Goal: Check status

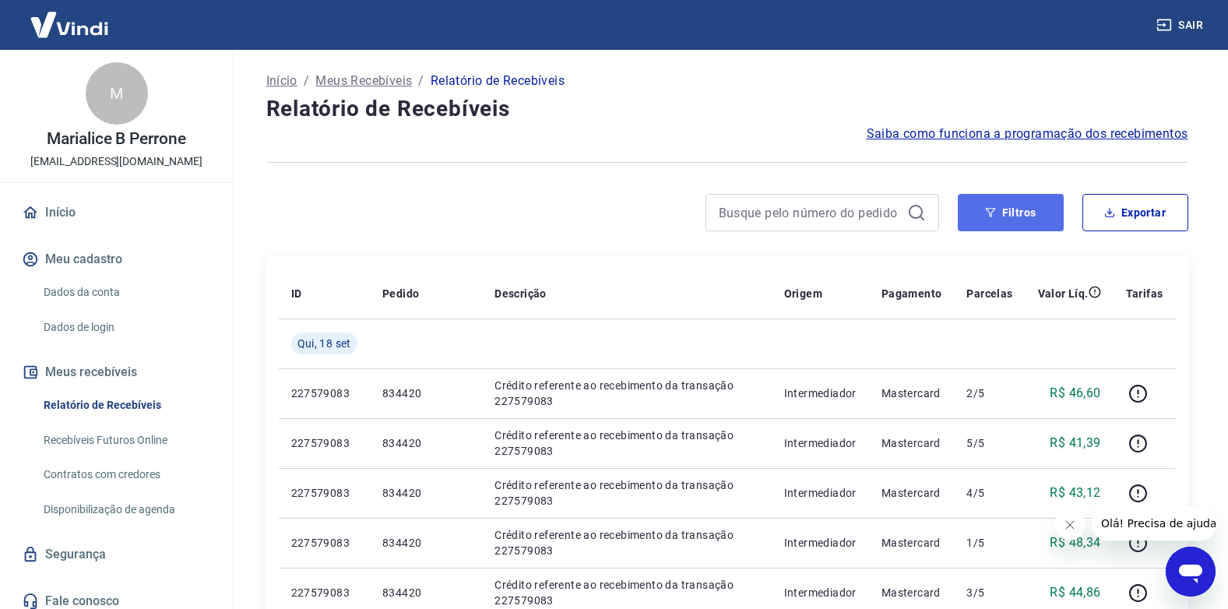
click at [1024, 210] on button "Filtros" at bounding box center [1011, 212] width 106 height 37
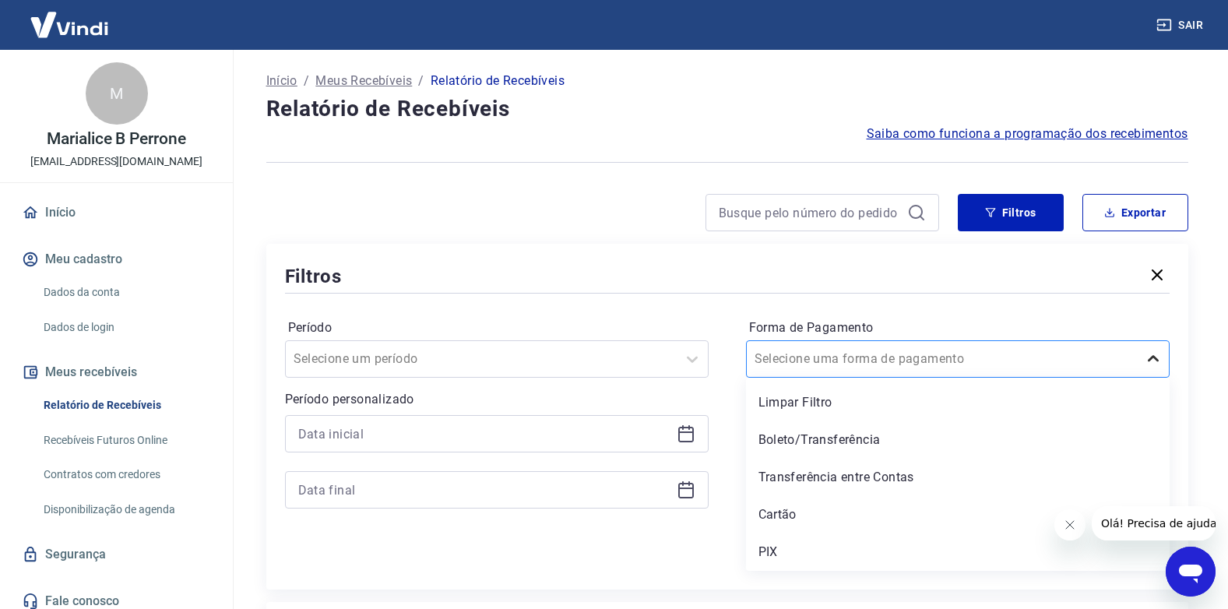
click at [1153, 357] on icon at bounding box center [1153, 359] width 19 height 19
click at [767, 549] on div "PIX" at bounding box center [958, 552] width 424 height 31
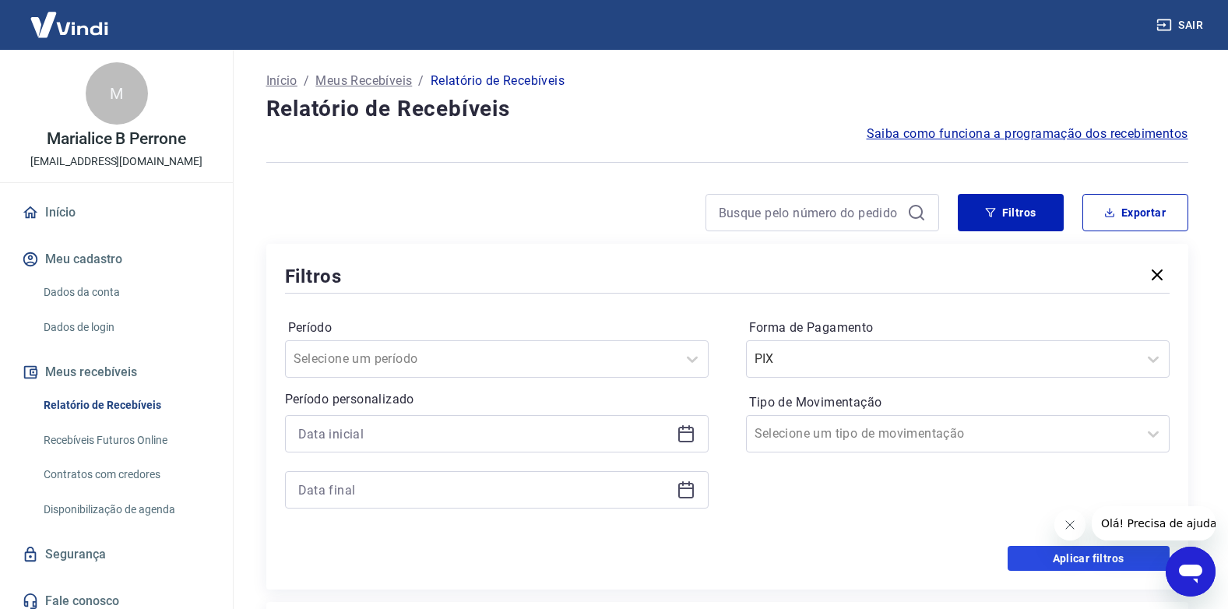
click at [1070, 559] on button "Aplicar filtros" at bounding box center [1089, 558] width 162 height 25
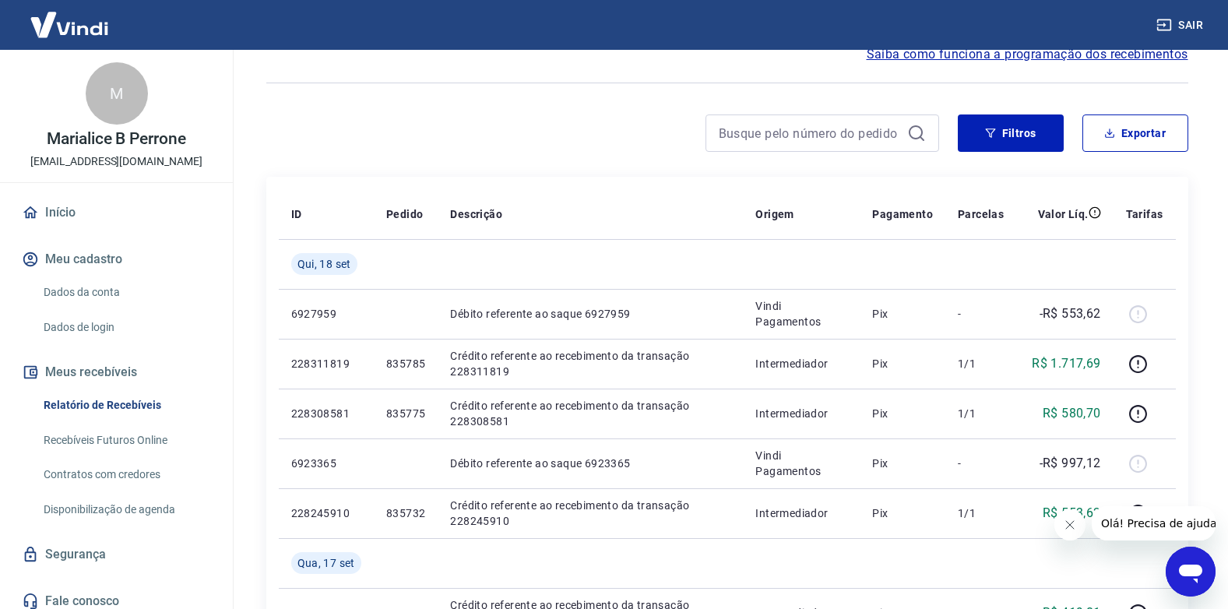
scroll to position [58, 0]
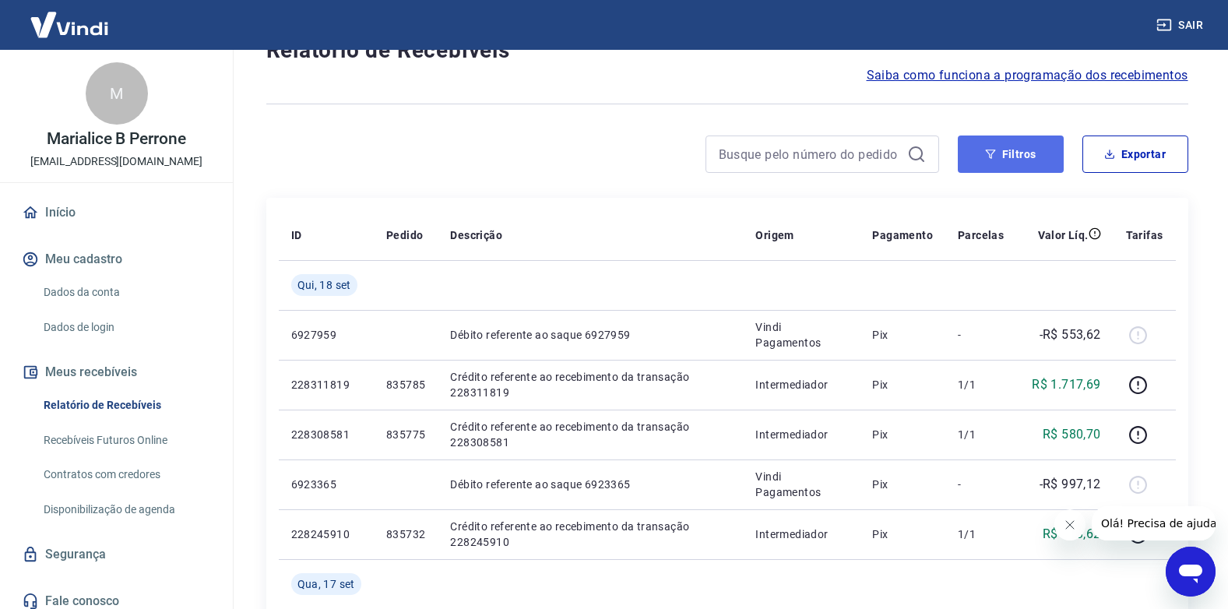
click at [1024, 155] on button "Filtros" at bounding box center [1011, 154] width 106 height 37
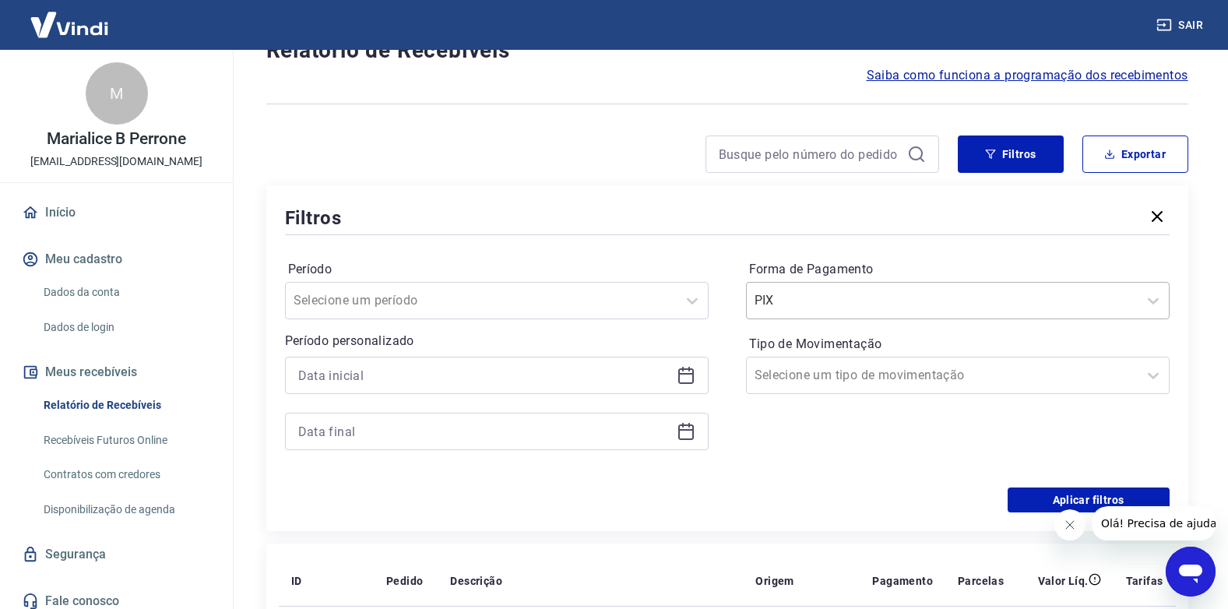
click at [824, 304] on input "Forma de Pagamento" at bounding box center [833, 300] width 157 height 19
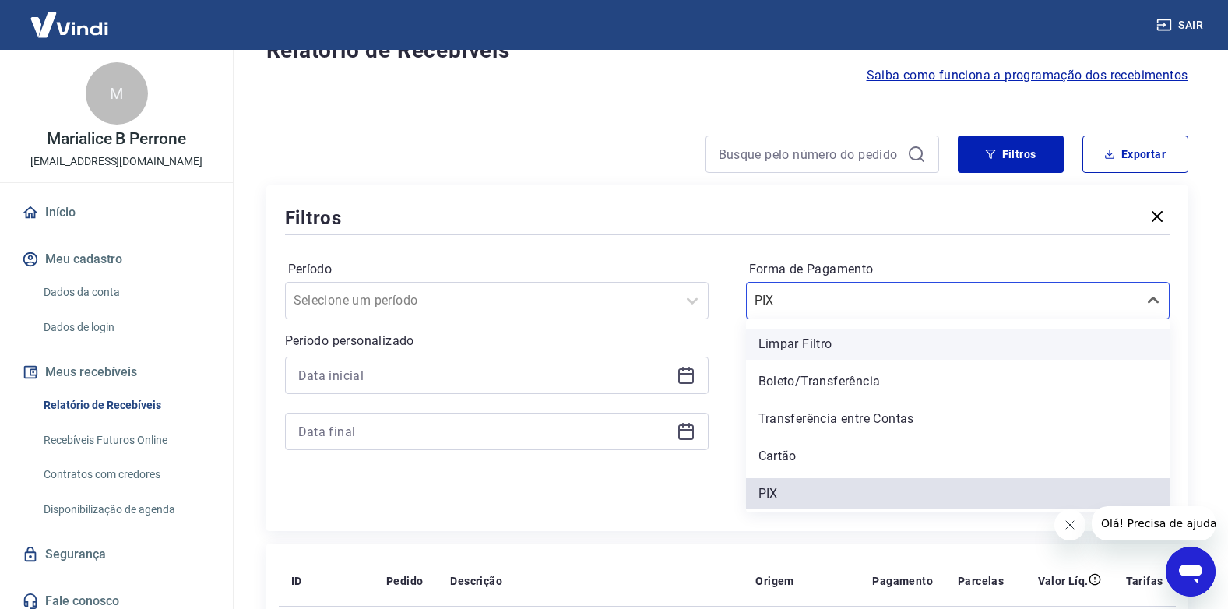
click at [812, 349] on div "Limpar Filtro" at bounding box center [958, 344] width 424 height 31
click at [804, 347] on label "Tipo de Movimentação" at bounding box center [958, 344] width 418 height 19
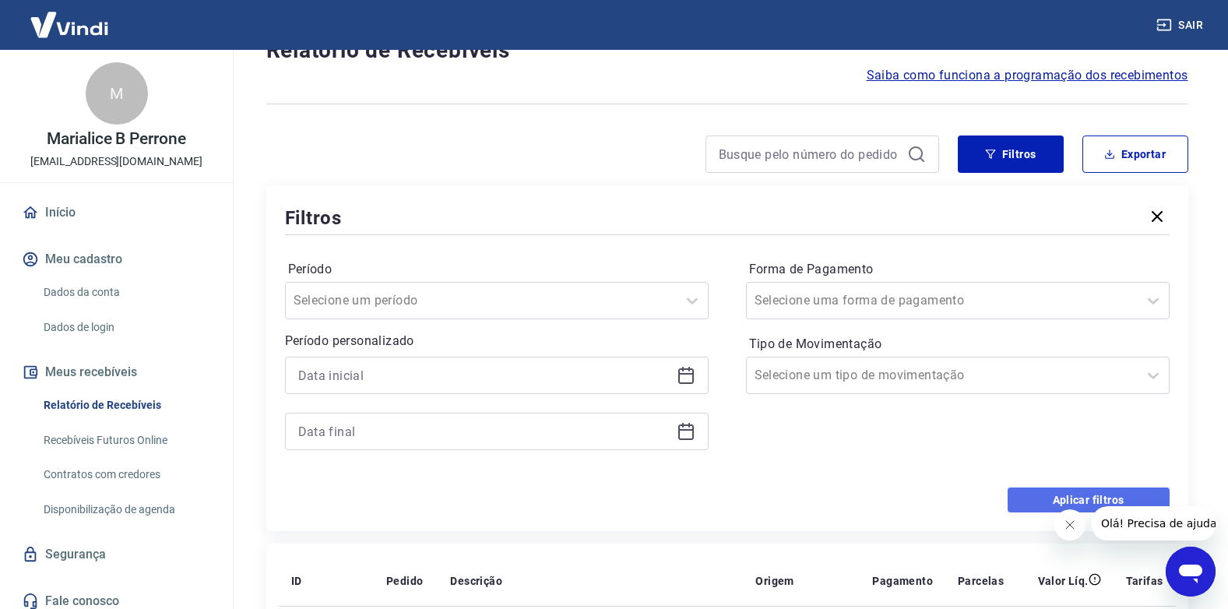
click at [1070, 498] on button "Aplicar filtros" at bounding box center [1089, 500] width 162 height 25
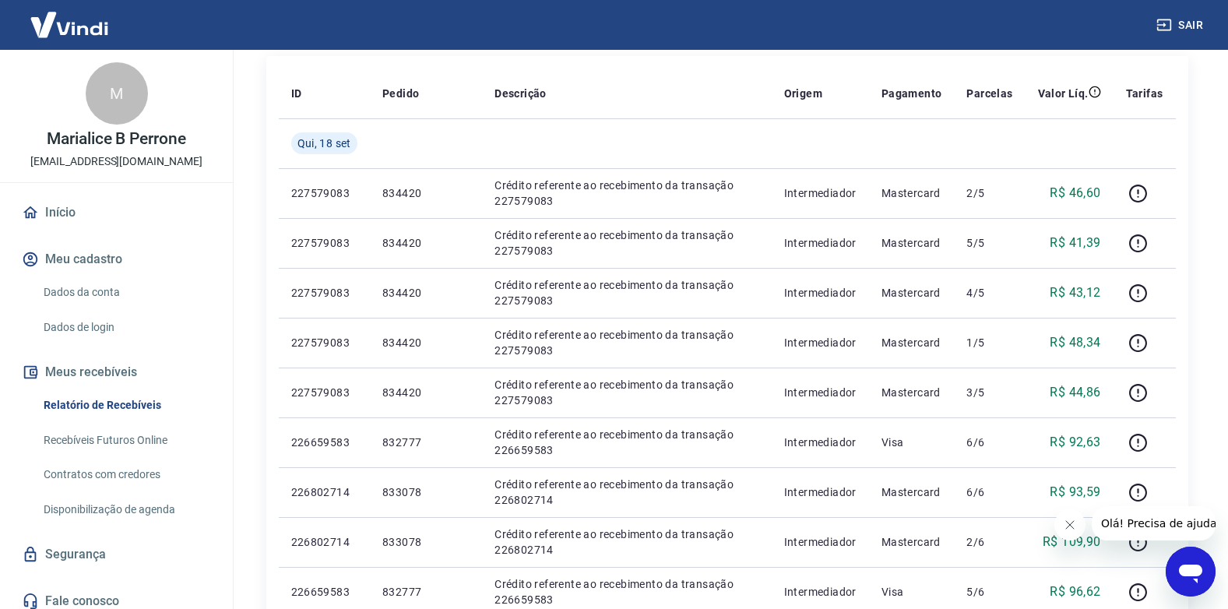
scroll to position [183, 0]
